Goal: Information Seeking & Learning: Learn about a topic

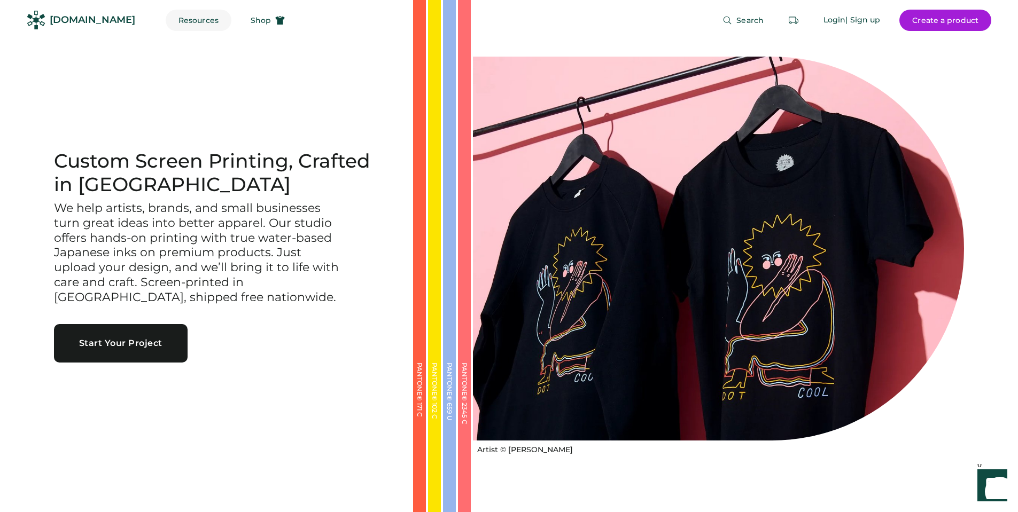
click at [178, 19] on button "Resources" at bounding box center [199, 20] width 66 height 21
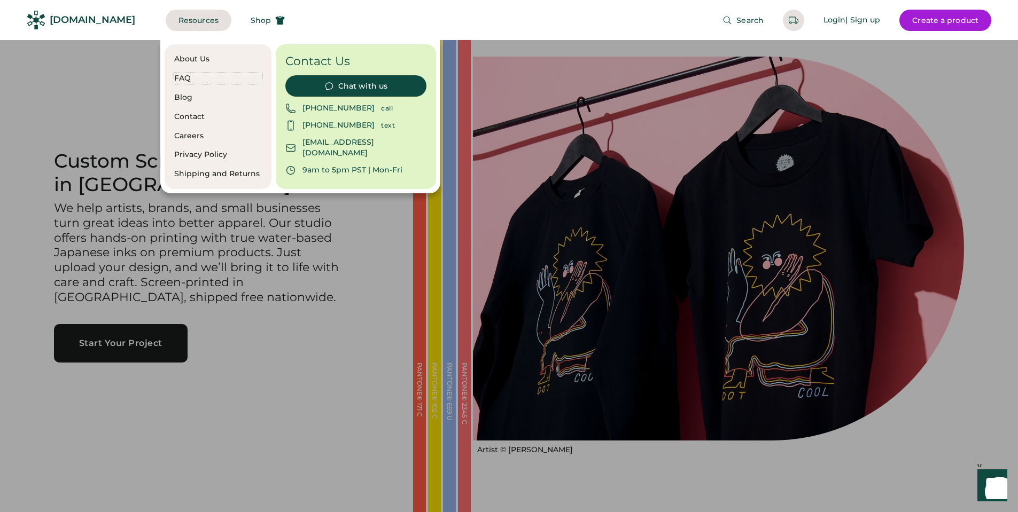
click at [187, 78] on div "FAQ" at bounding box center [218, 78] width 88 height 11
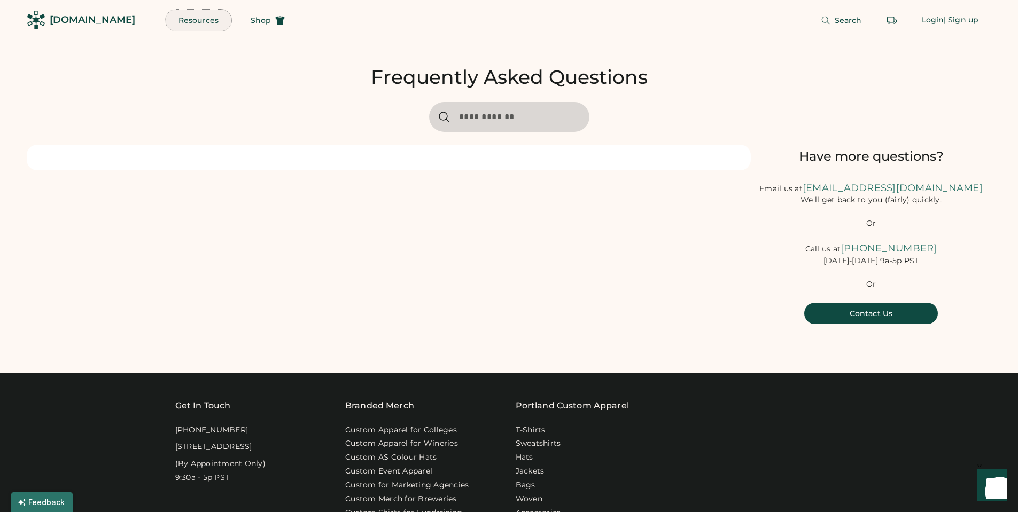
click at [172, 19] on button "Resources" at bounding box center [199, 20] width 66 height 21
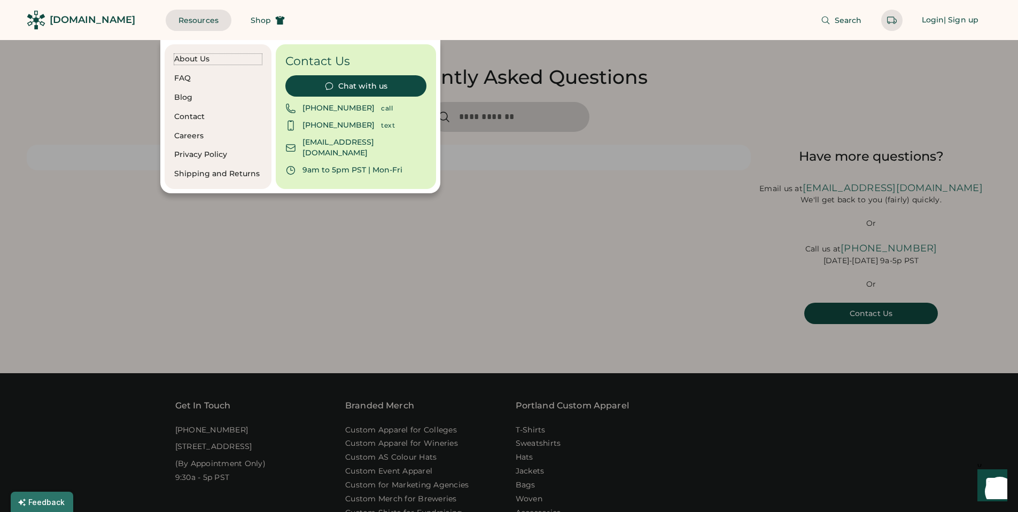
click at [185, 54] on div "About Us" at bounding box center [218, 59] width 88 height 11
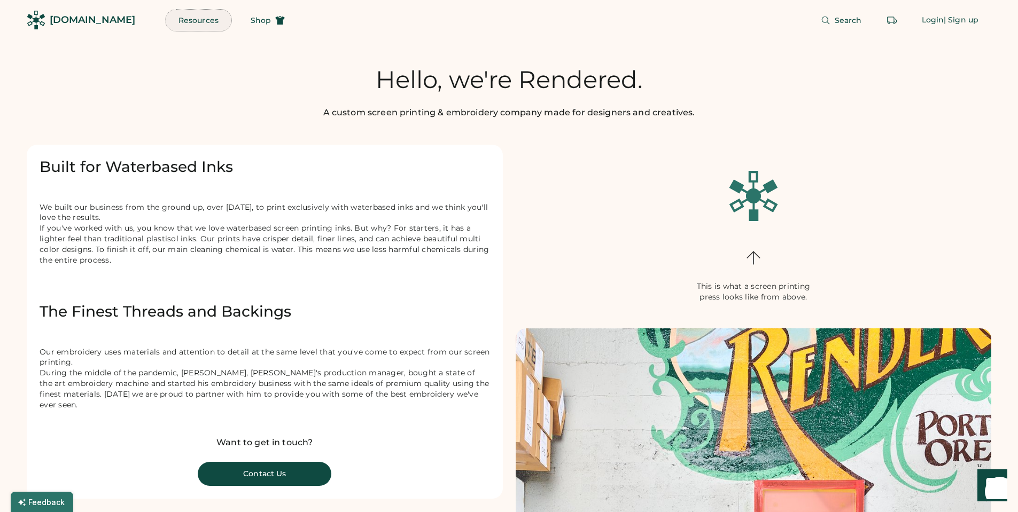
click at [173, 21] on button "Resources" at bounding box center [199, 20] width 66 height 21
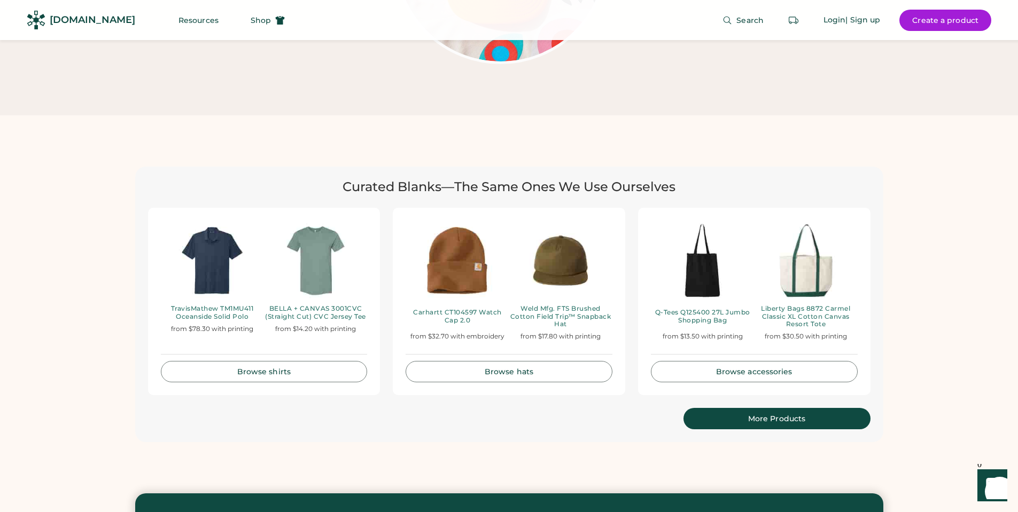
scroll to position [2138, 0]
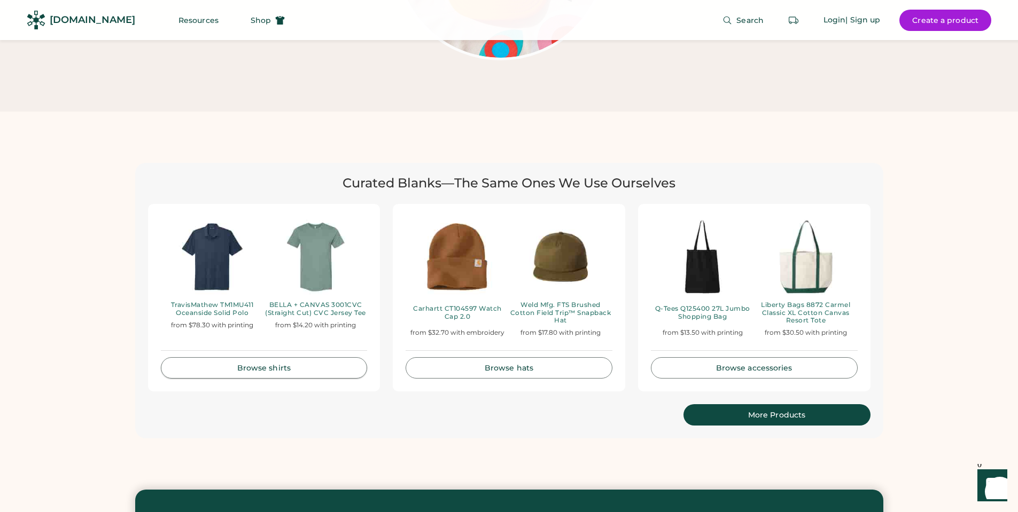
click at [262, 358] on link "Browse shirts" at bounding box center [264, 368] width 207 height 21
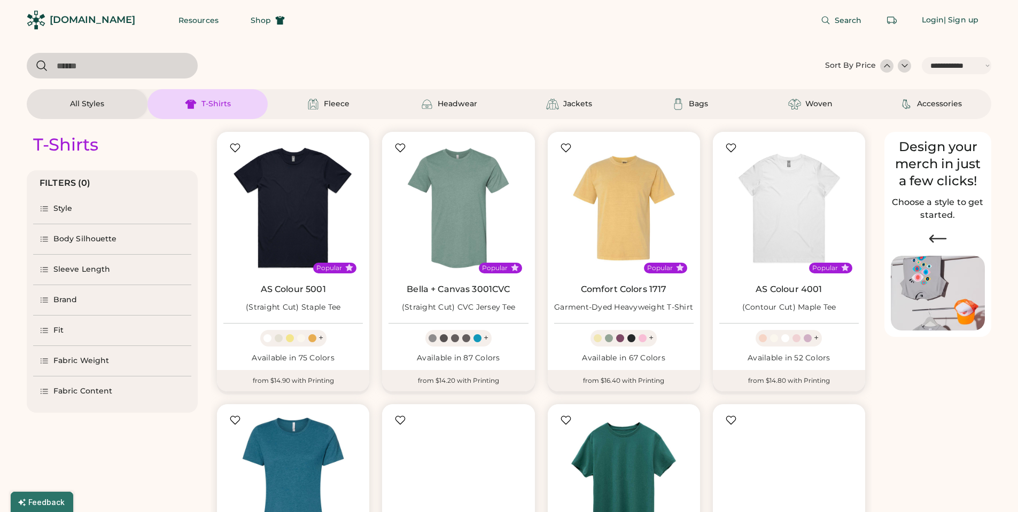
select select "*****"
select select "*"
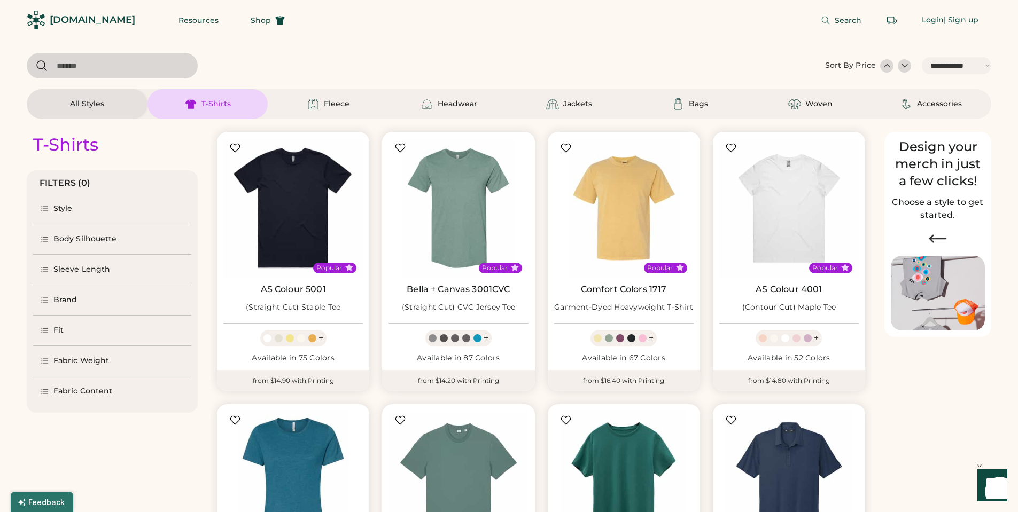
scroll to position [160, 0]
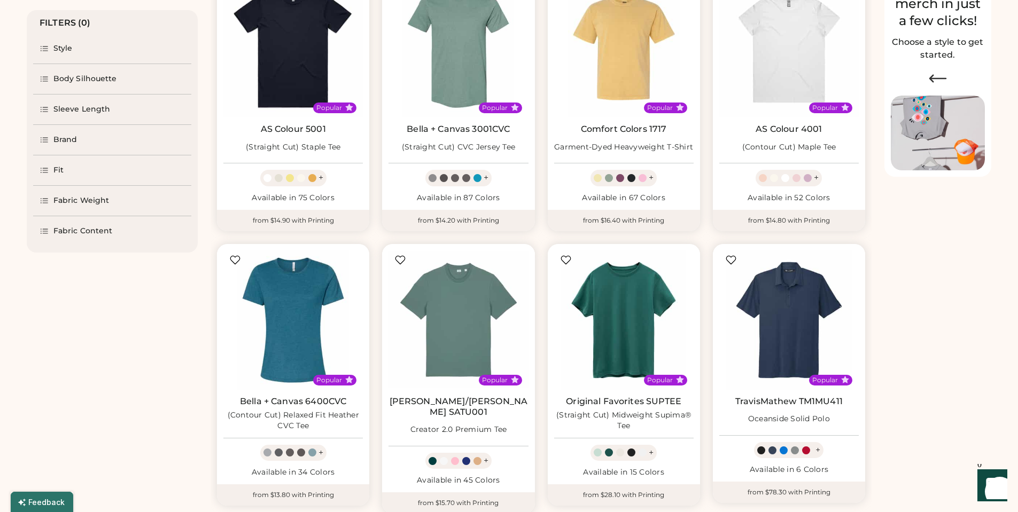
select select "*****"
select select "*"
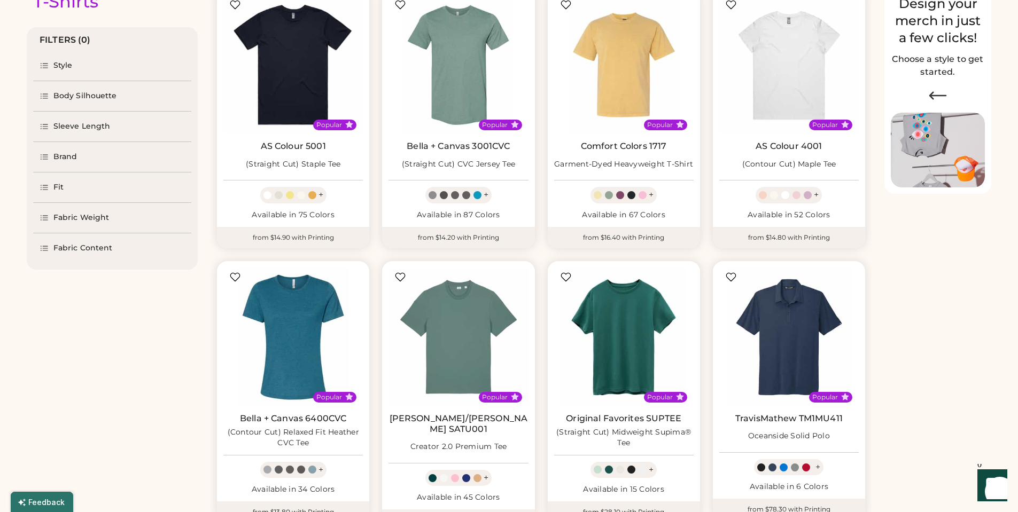
scroll to position [53, 0]
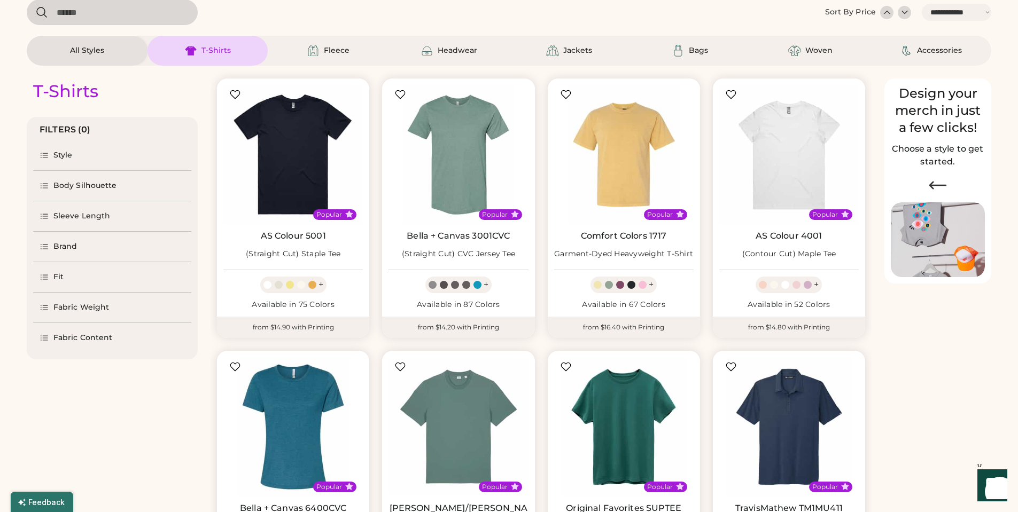
click at [48, 184] on icon at bounding box center [45, 186] width 10 height 10
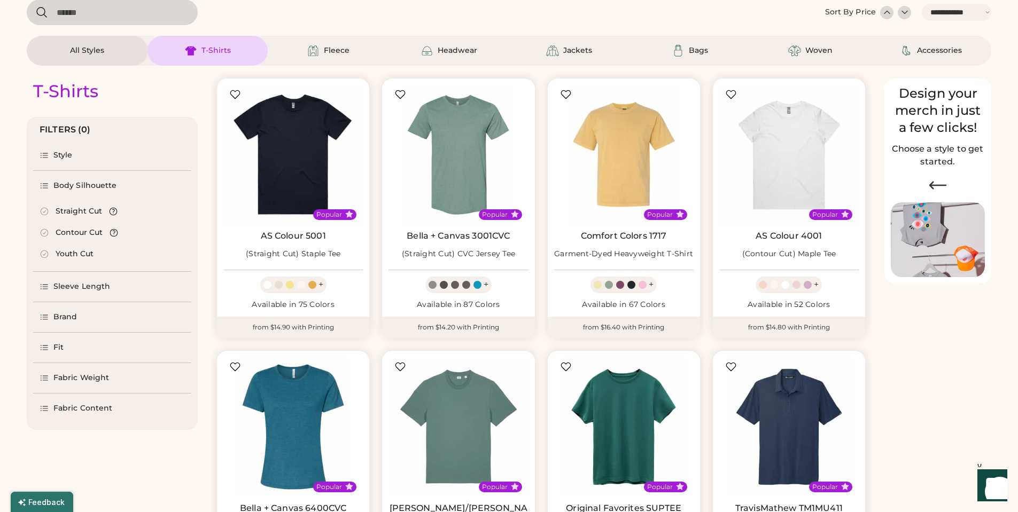
click at [48, 184] on icon at bounding box center [45, 186] width 10 height 10
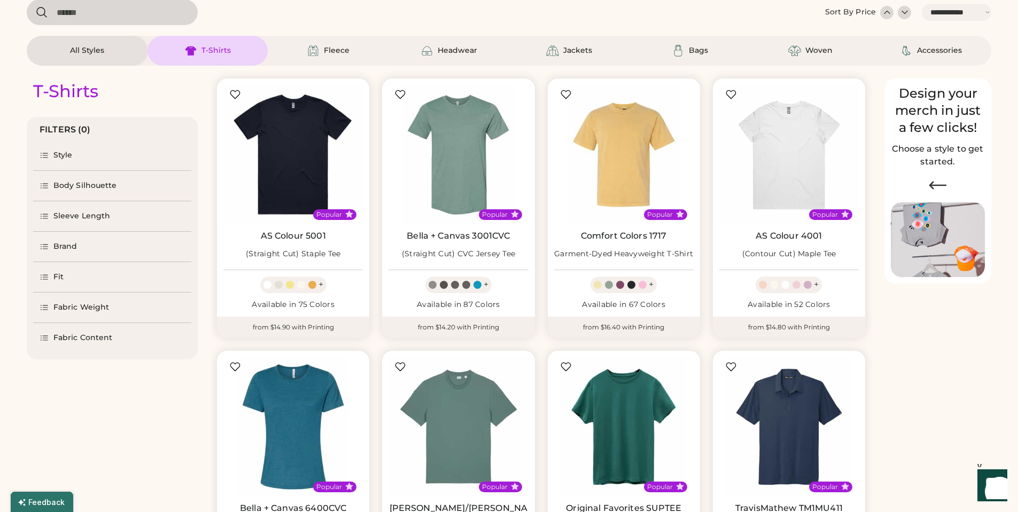
click at [44, 157] on icon at bounding box center [45, 156] width 10 height 10
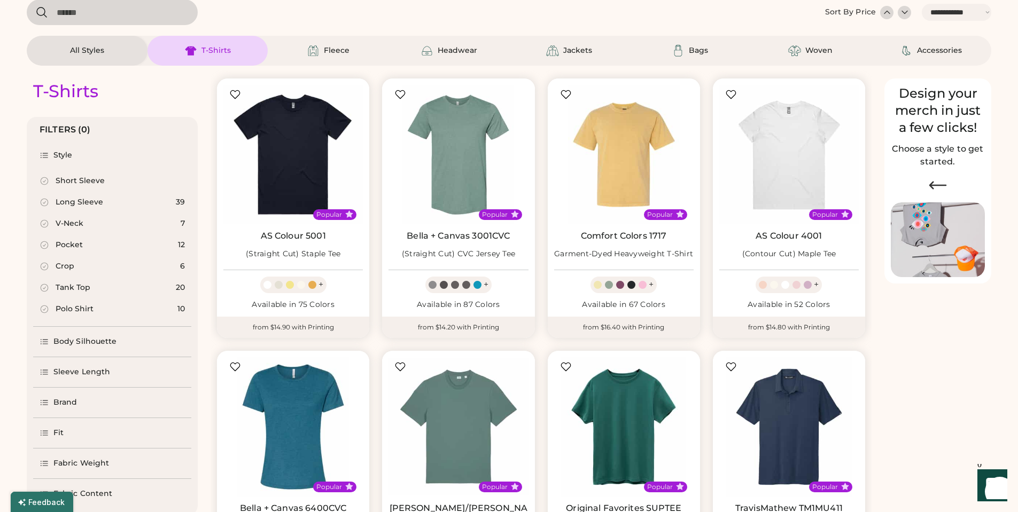
click at [76, 222] on div "V-Neck" at bounding box center [70, 224] width 28 height 11
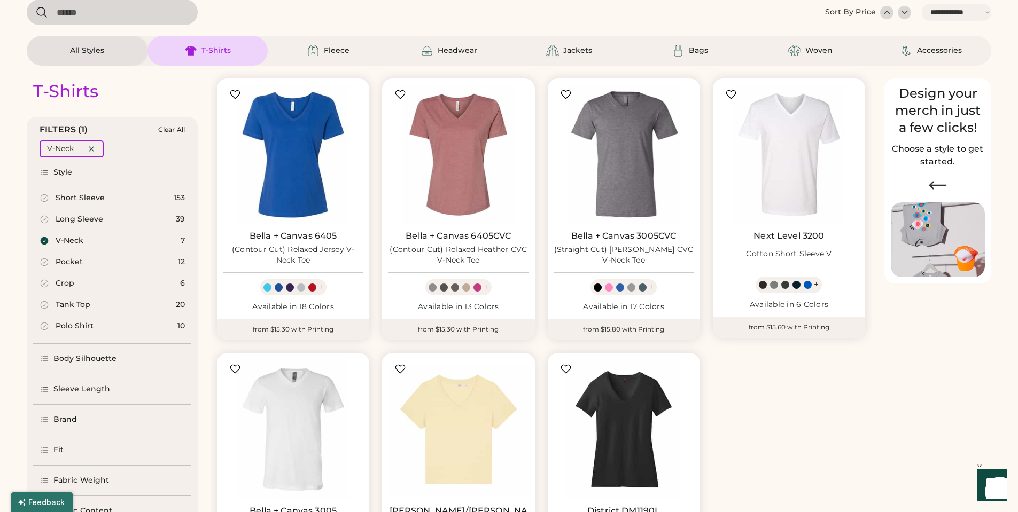
click at [74, 324] on div "Polo Shirt" at bounding box center [75, 326] width 38 height 11
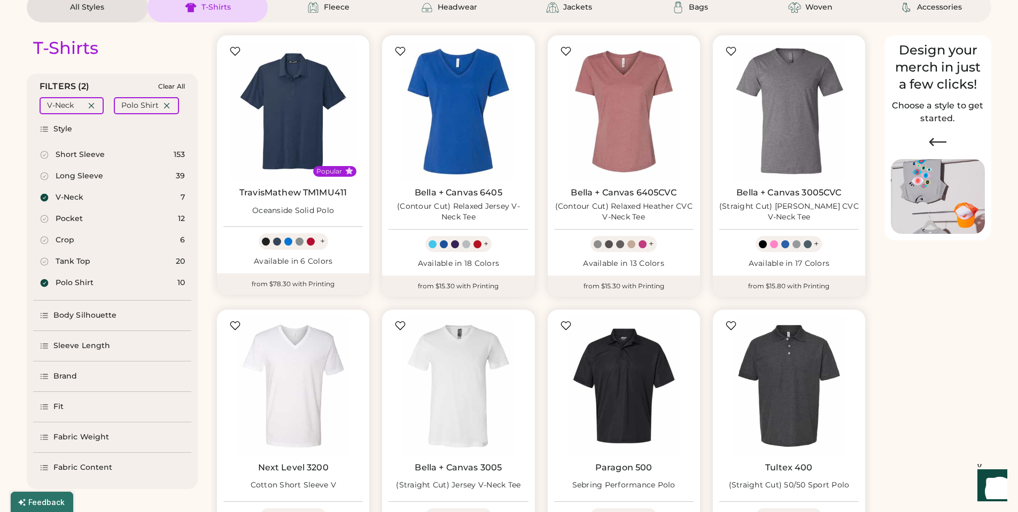
scroll to position [160, 0]
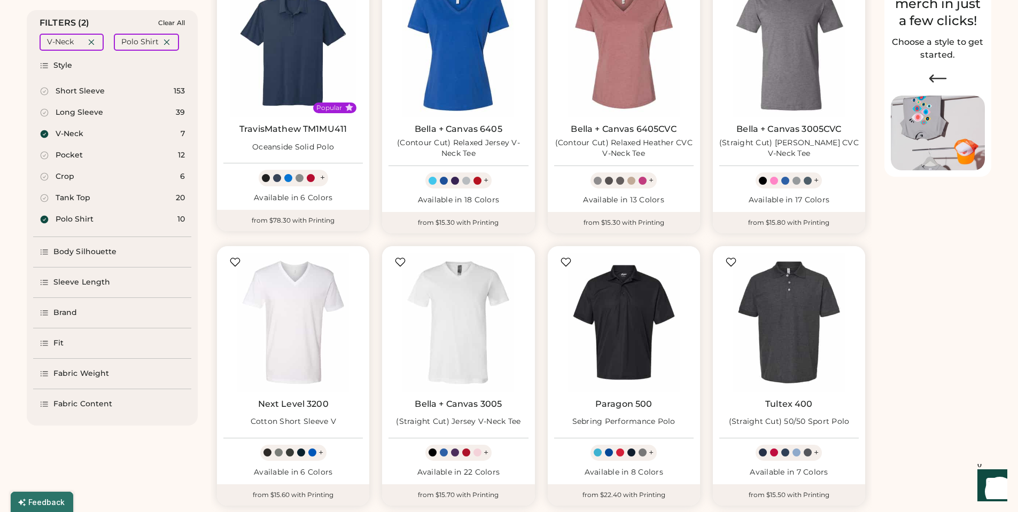
click at [44, 253] on icon at bounding box center [45, 252] width 10 height 10
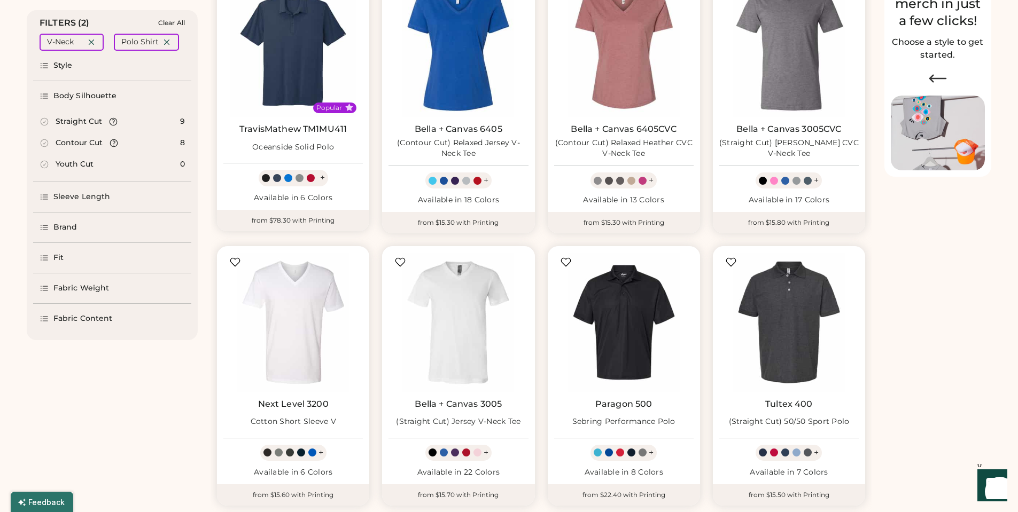
click at [40, 93] on icon at bounding box center [45, 96] width 10 height 10
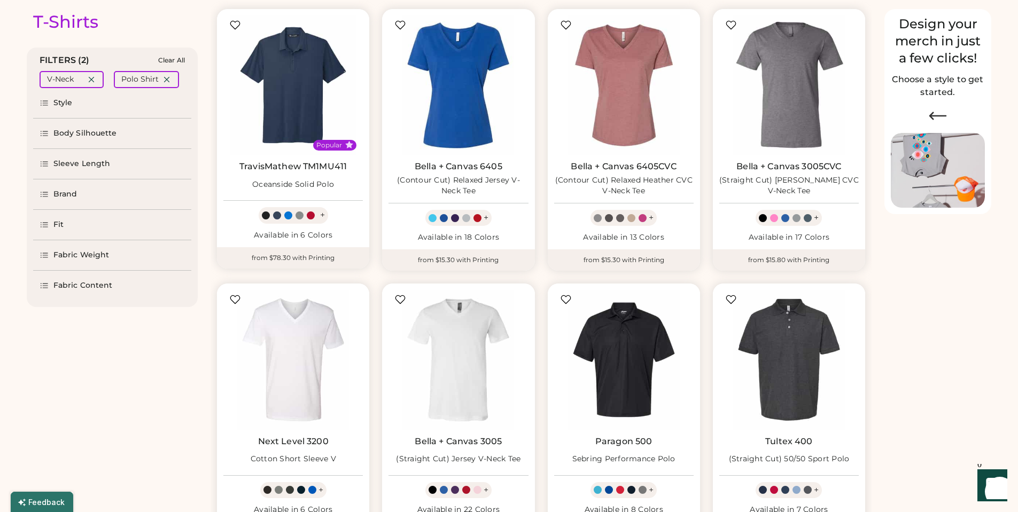
scroll to position [107, 0]
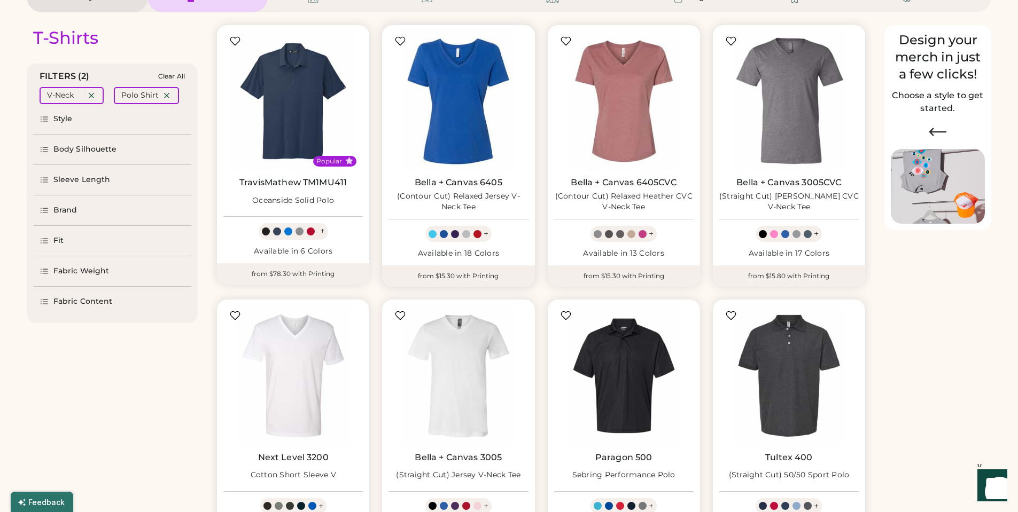
click at [401, 43] on div at bounding box center [400, 41] width 11 height 11
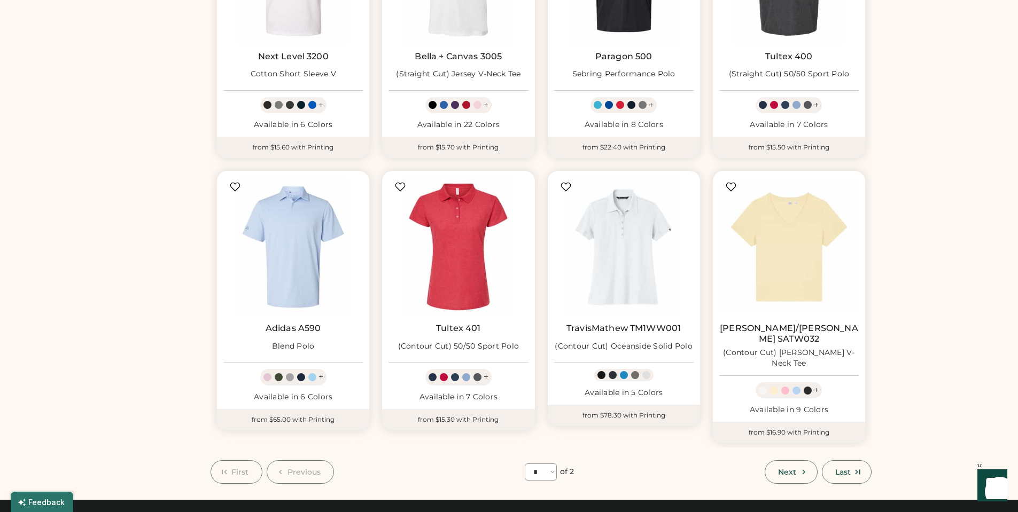
scroll to position [534, 0]
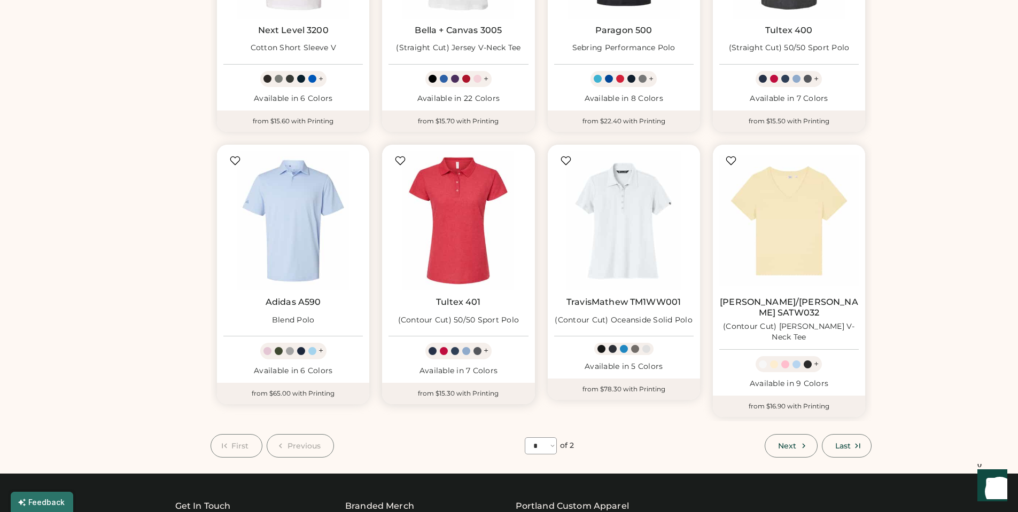
click at [398, 159] on div at bounding box center [400, 161] width 11 height 11
click at [729, 161] on div at bounding box center [731, 161] width 11 height 11
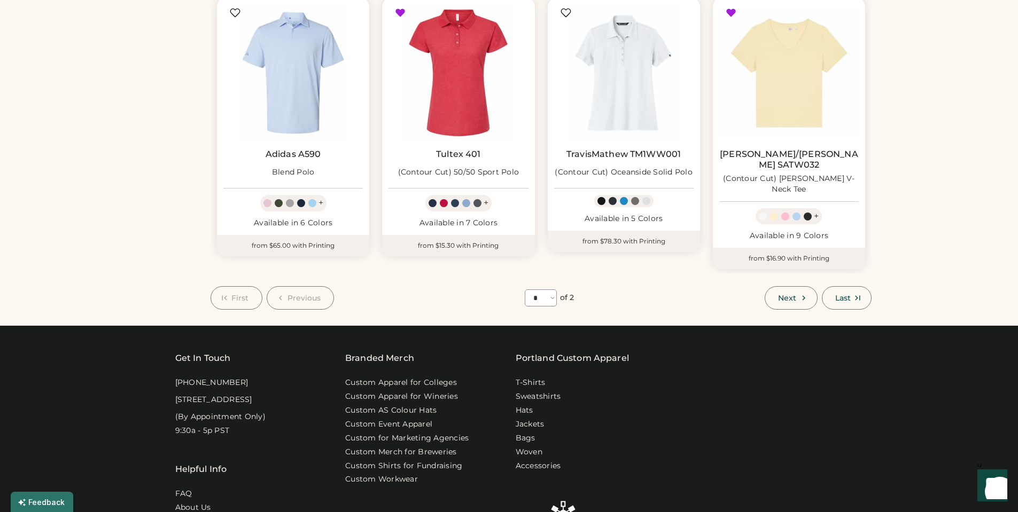
scroll to position [695, 0]
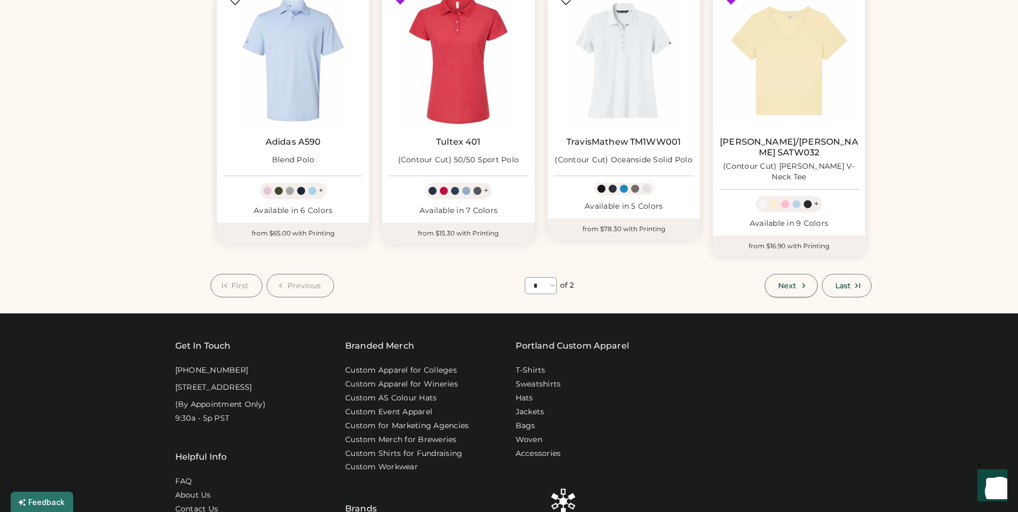
click at [794, 282] on span "Next" at bounding box center [787, 285] width 18 height 7
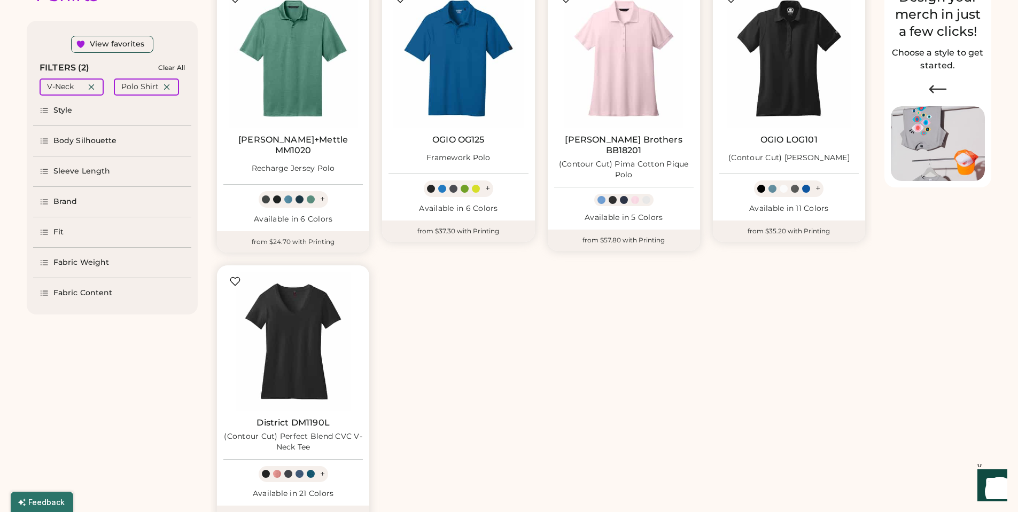
scroll to position [153, 0]
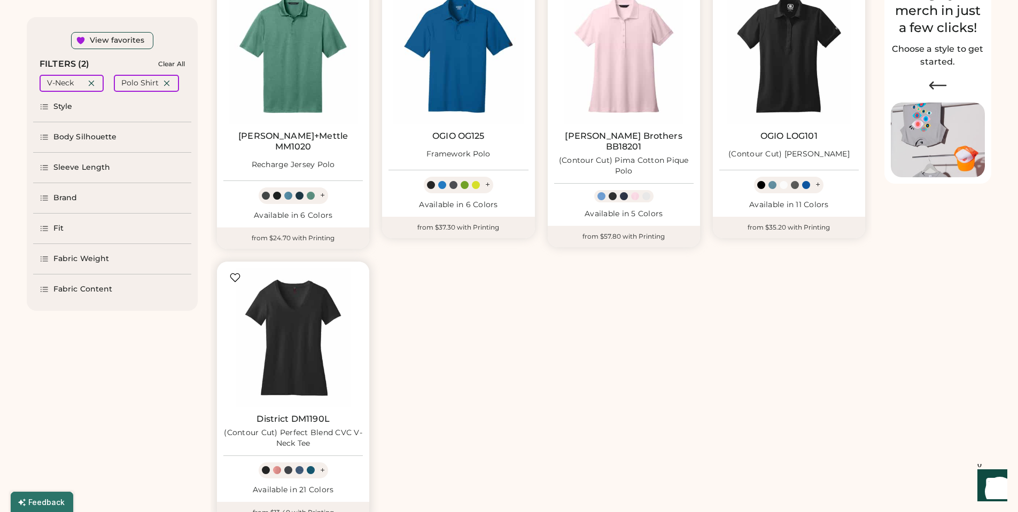
click at [234, 273] on div at bounding box center [235, 278] width 11 height 11
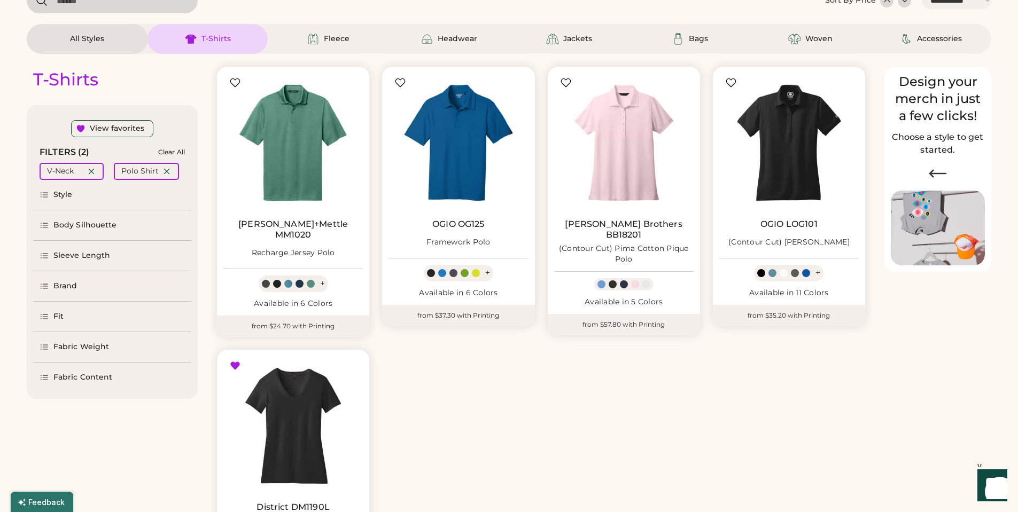
scroll to position [46, 0]
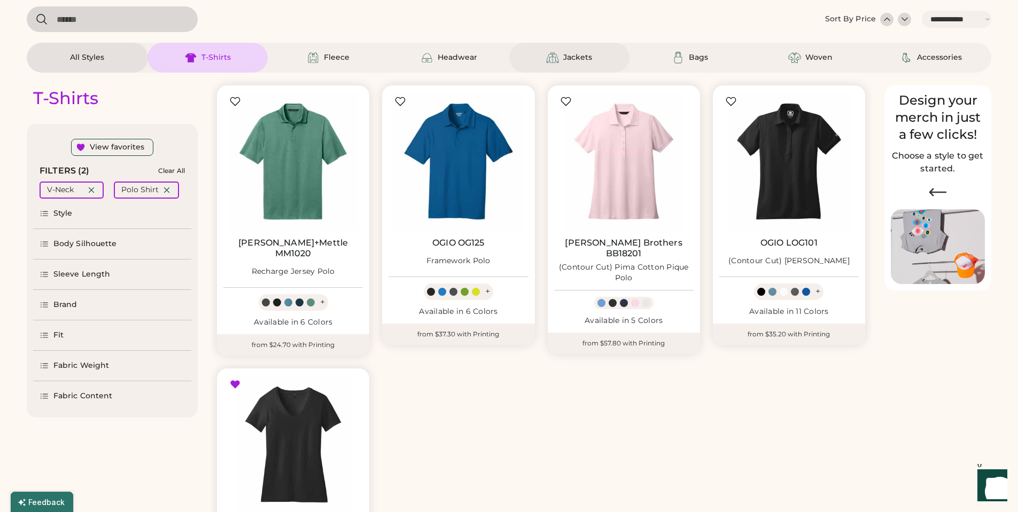
click at [581, 59] on div "Jackets" at bounding box center [577, 57] width 29 height 11
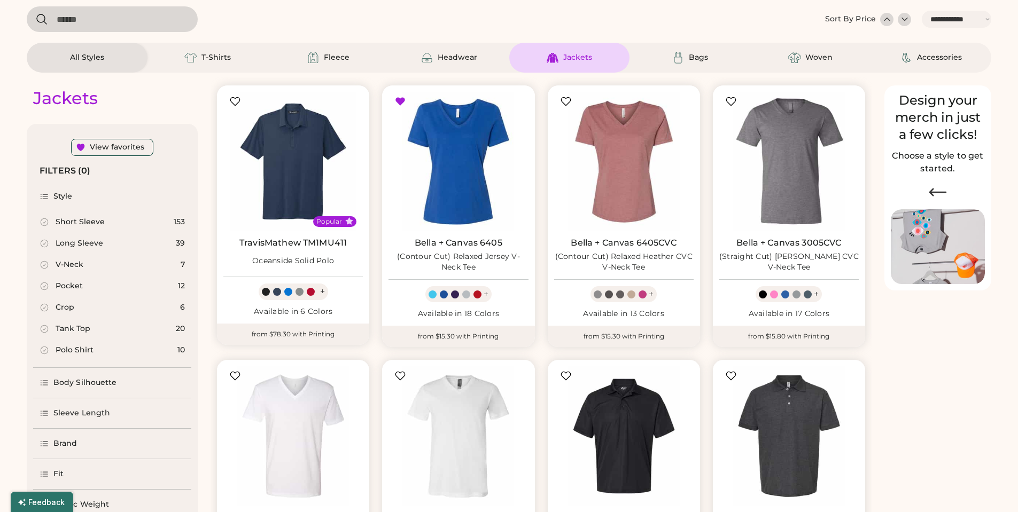
select select "*"
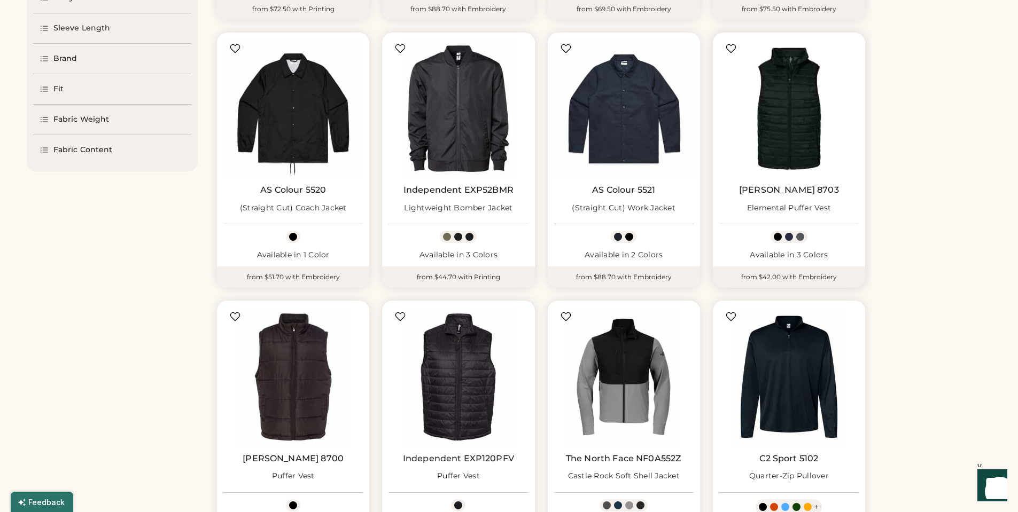
scroll to position [421, 0]
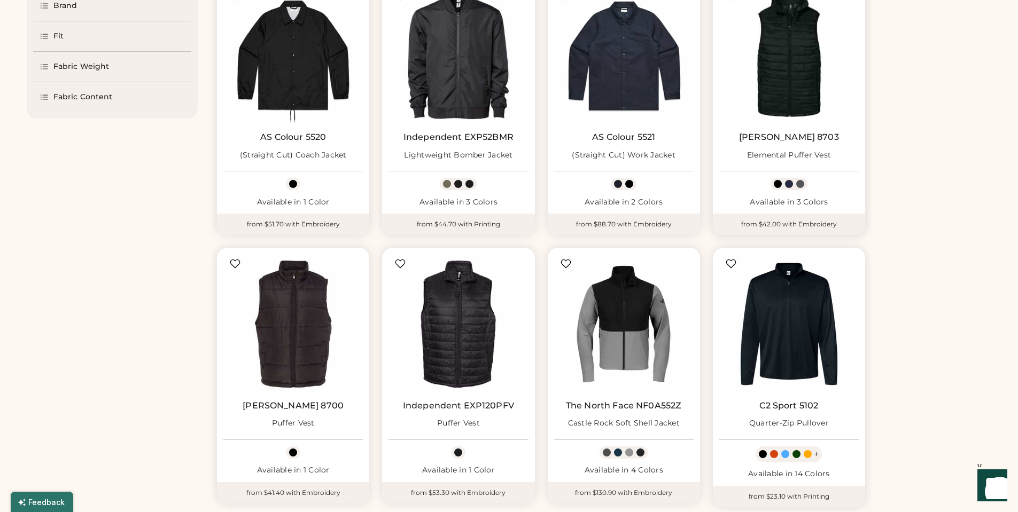
click at [781, 78] on img at bounding box center [788, 55] width 139 height 139
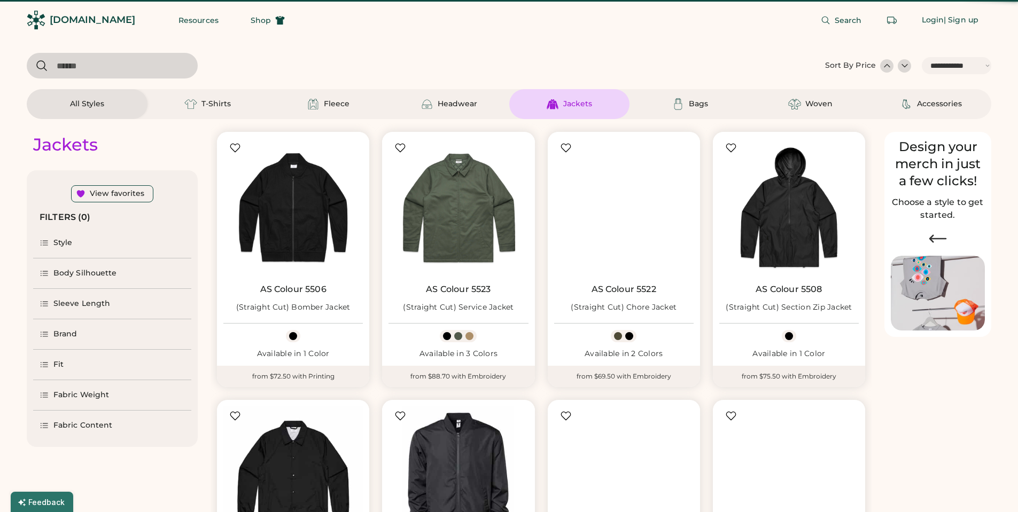
select select "*****"
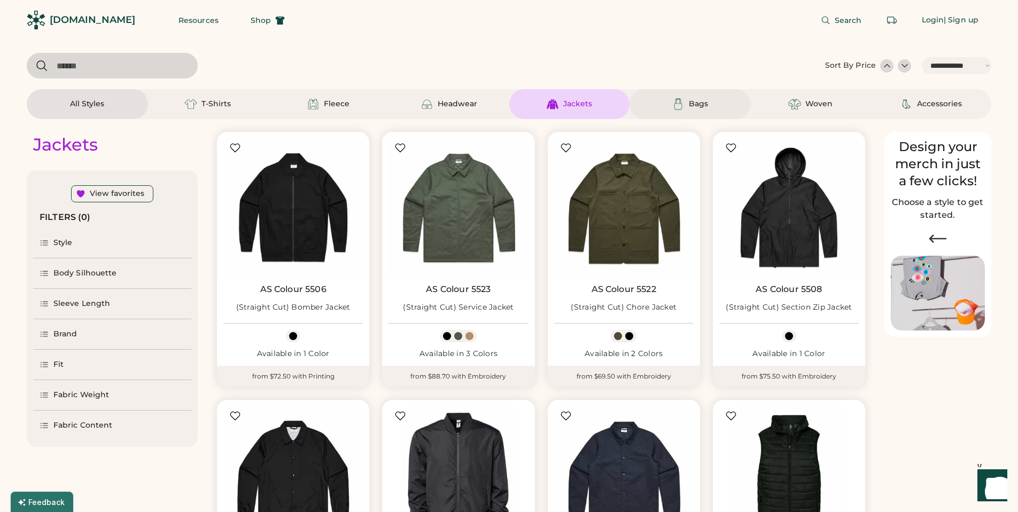
click at [690, 108] on div "Bags" at bounding box center [698, 104] width 19 height 11
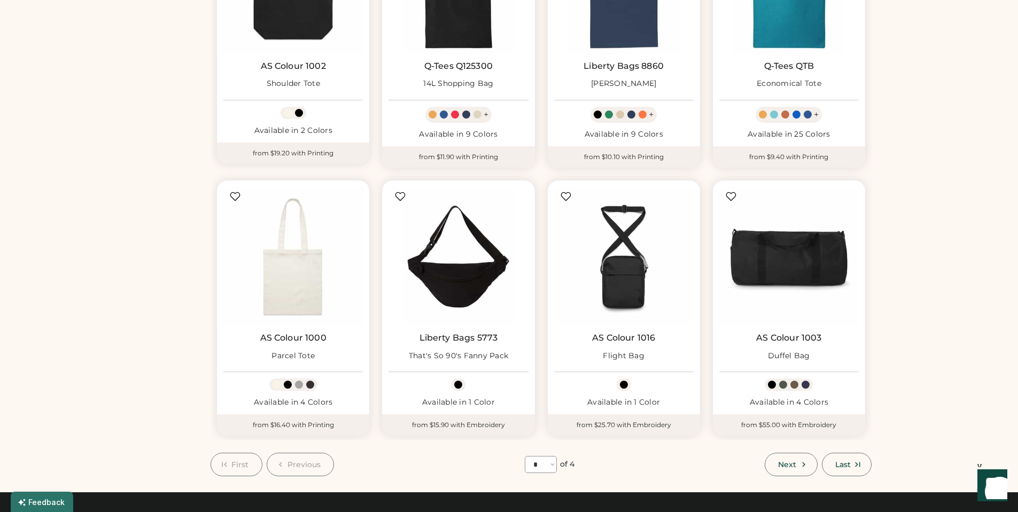
scroll to position [534, 0]
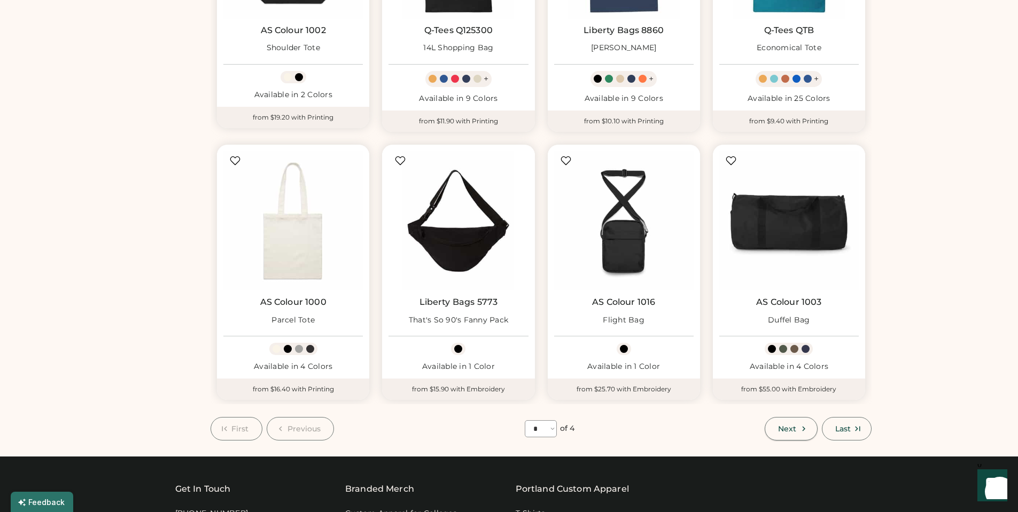
click at [790, 430] on span "Next" at bounding box center [787, 428] width 18 height 7
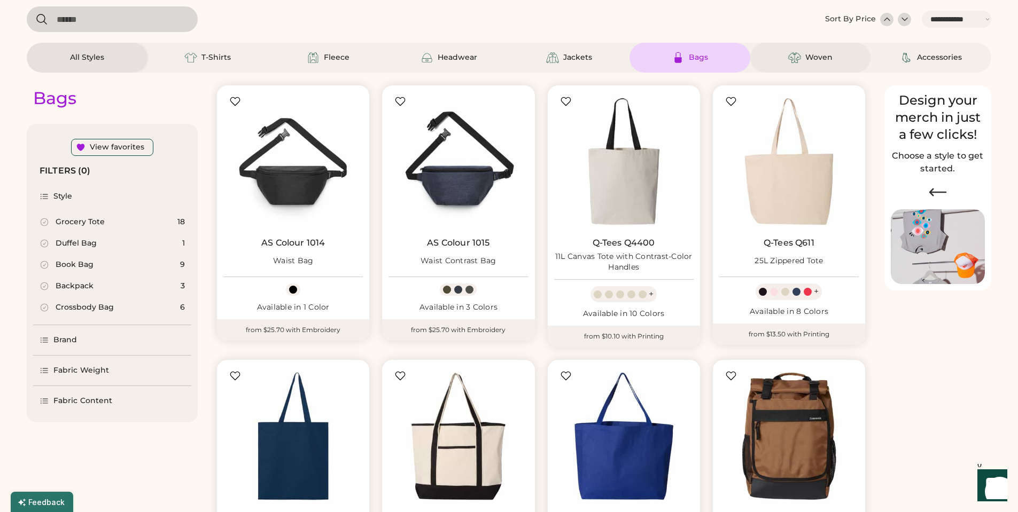
click at [810, 56] on div "Woven" at bounding box center [818, 57] width 27 height 11
select select "*"
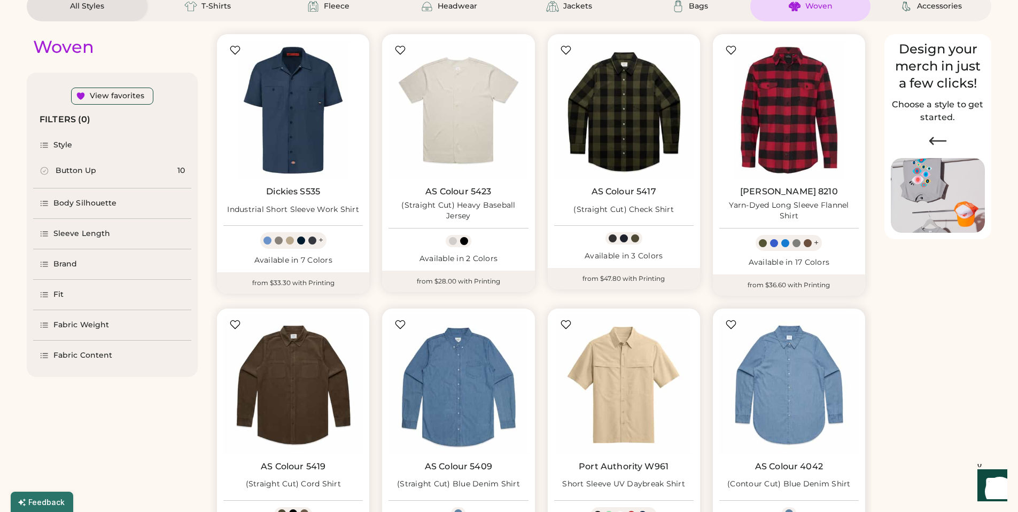
scroll to position [46, 0]
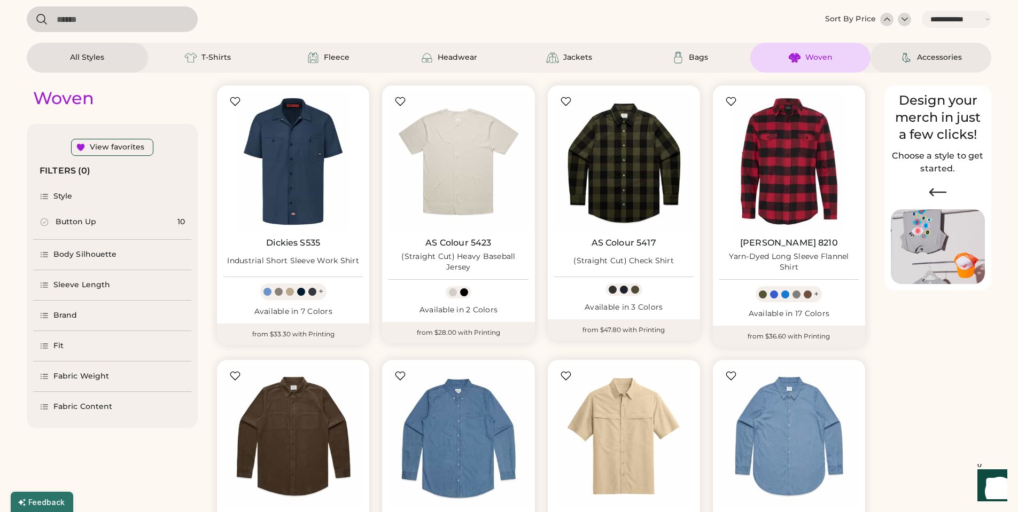
click at [944, 57] on div "Accessories" at bounding box center [939, 57] width 45 height 11
